Goal: Task Accomplishment & Management: Complete application form

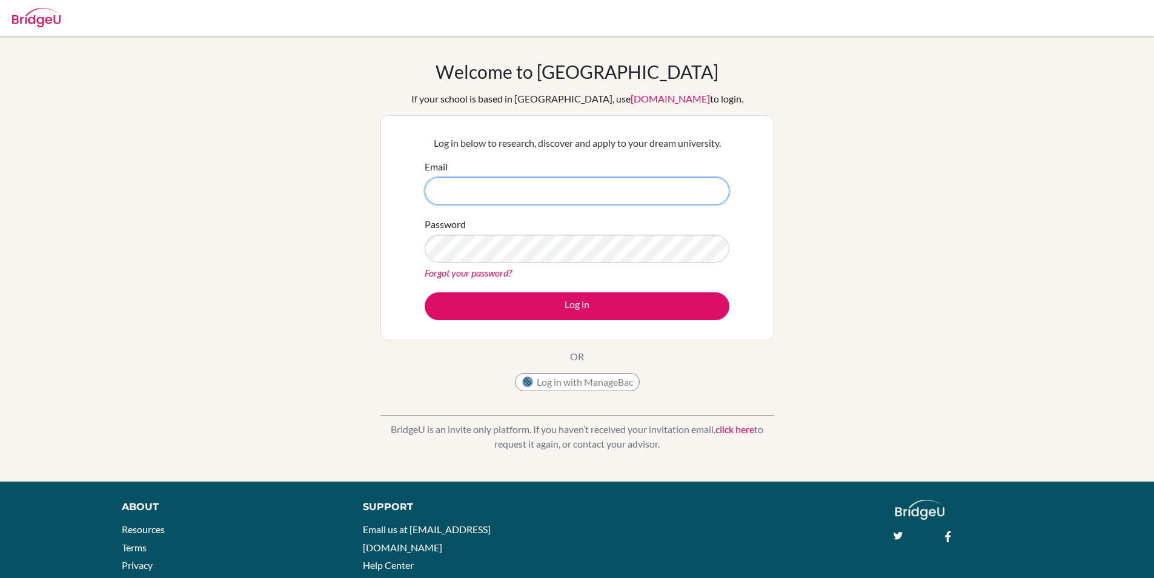
click at [558, 202] on input "Email" at bounding box center [577, 191] width 305 height 28
type input "[EMAIL_ADDRESS][DOMAIN_NAME]"
click at [743, 432] on link "click here" at bounding box center [735, 429] width 39 height 12
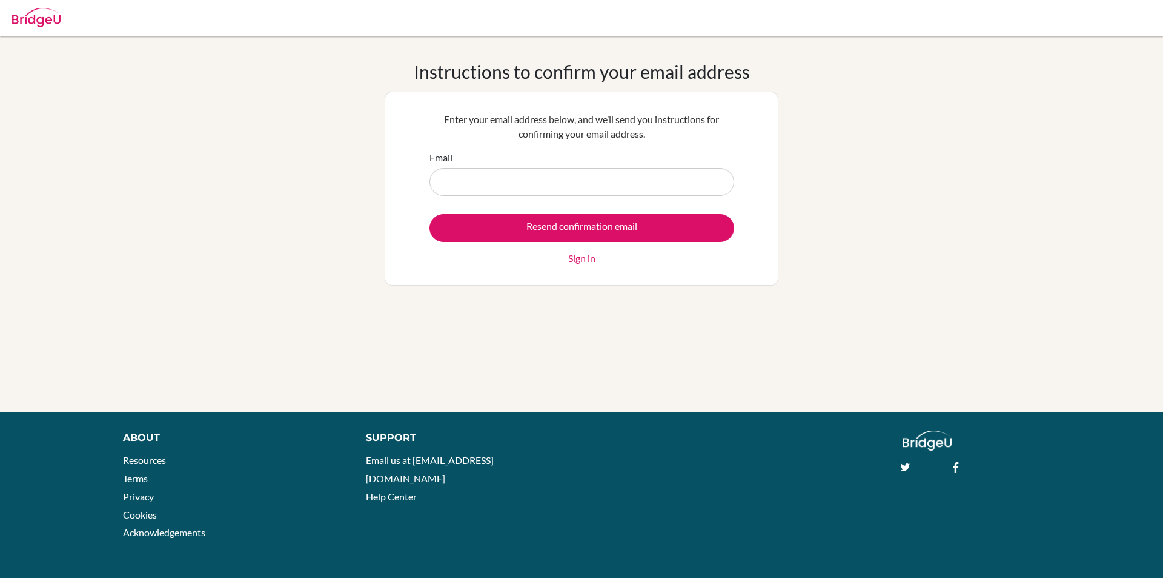
click at [590, 264] on link "Sign in" at bounding box center [581, 258] width 27 height 15
